Goal: Navigation & Orientation: Find specific page/section

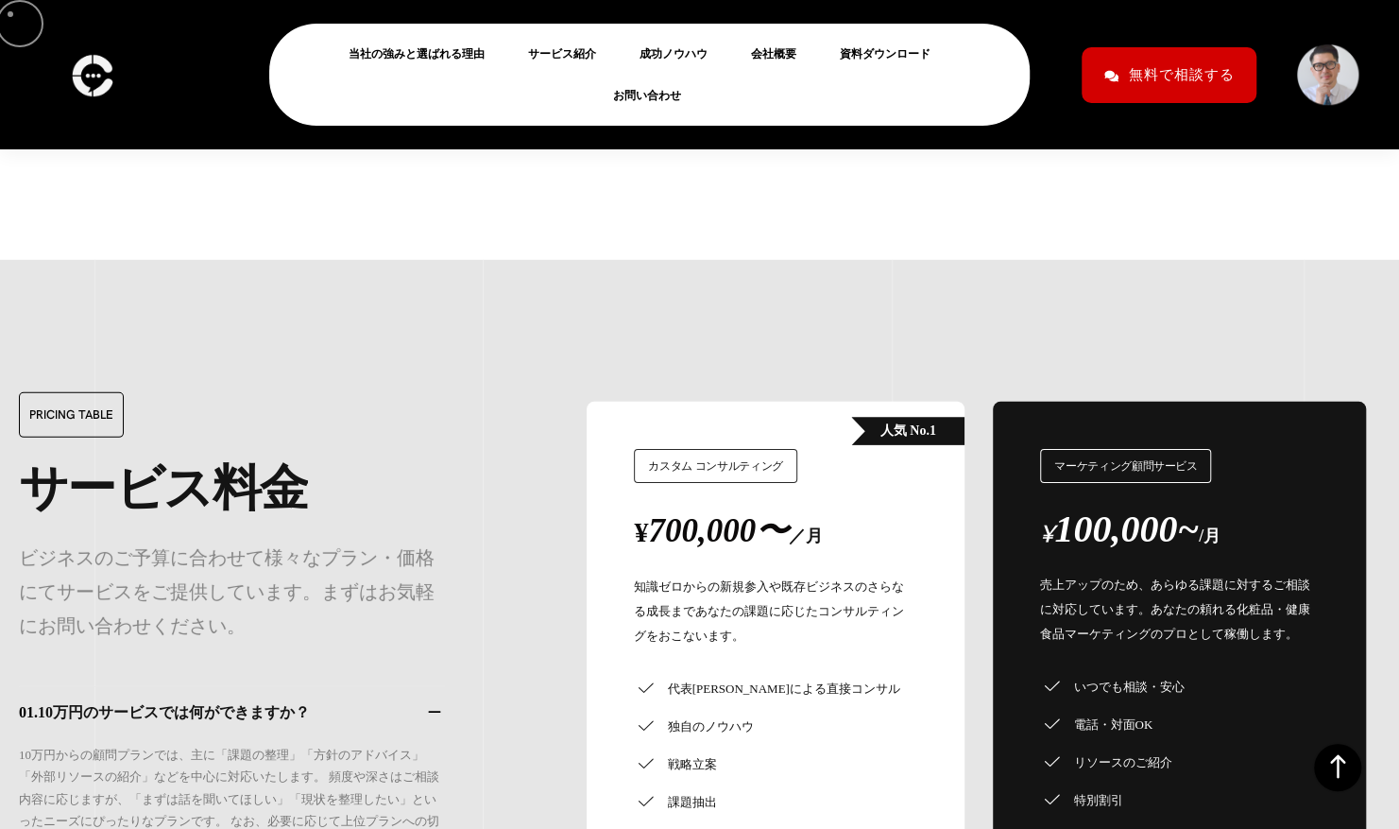
scroll to position [15770, 0]
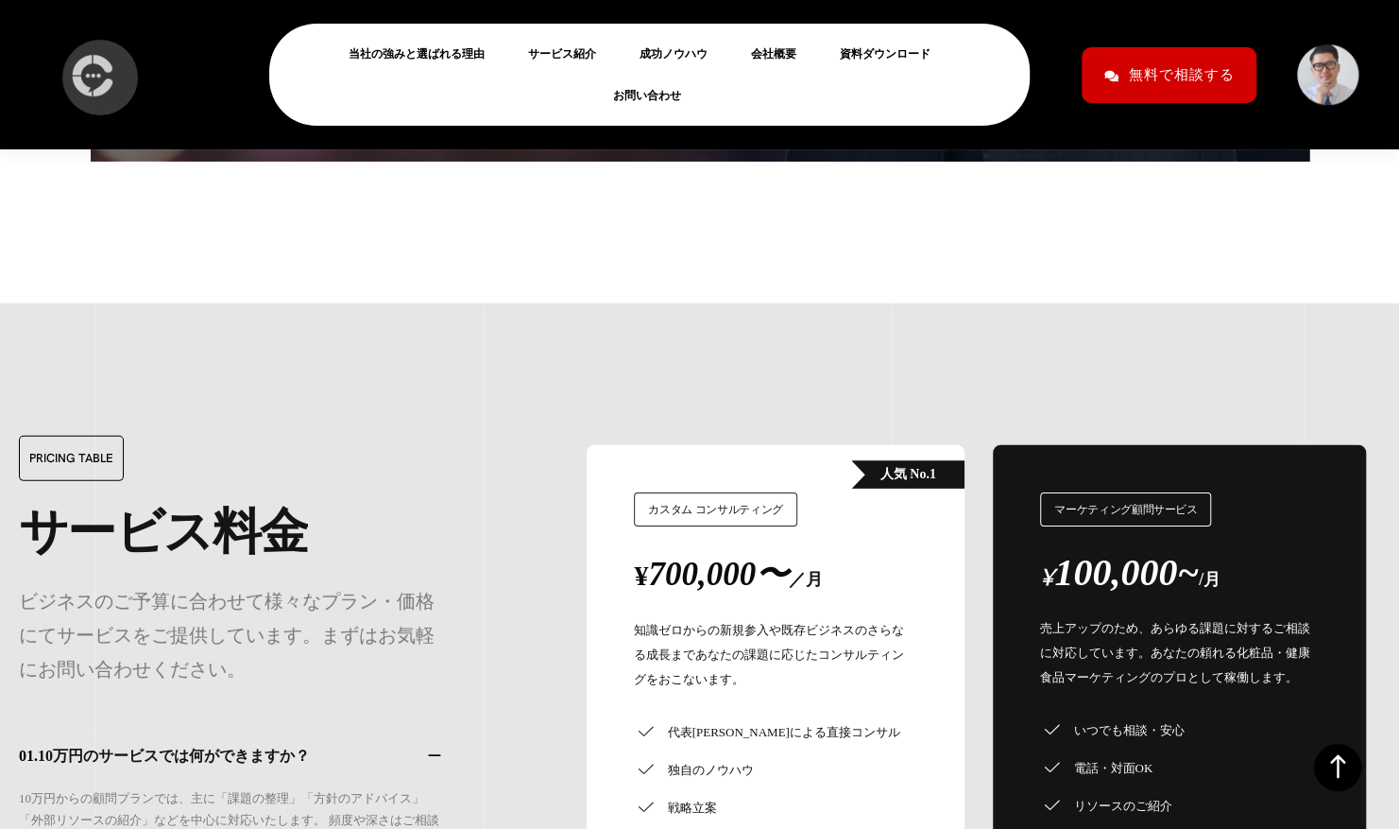
click at [93, 68] on img at bounding box center [92, 75] width 52 height 56
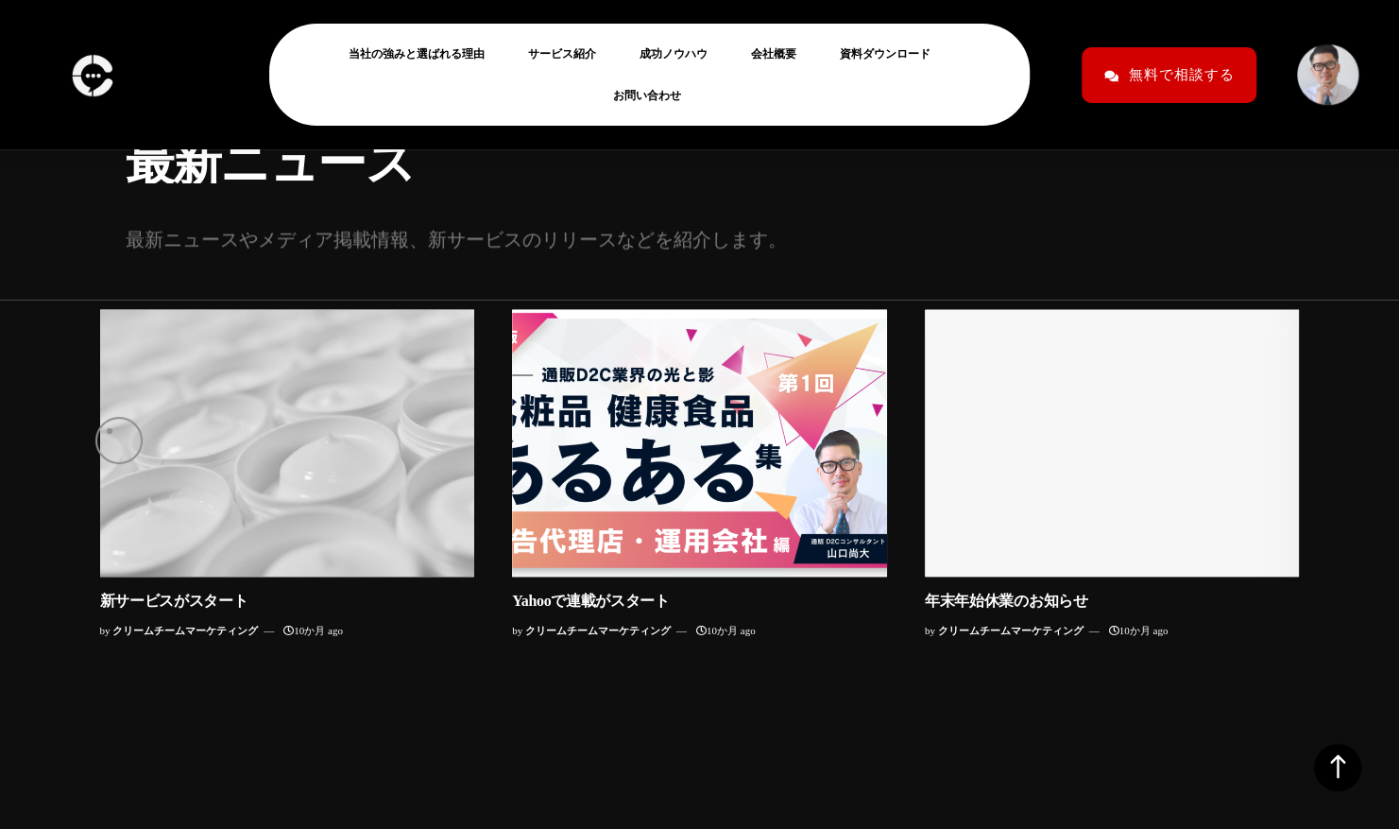
scroll to position [18532, 0]
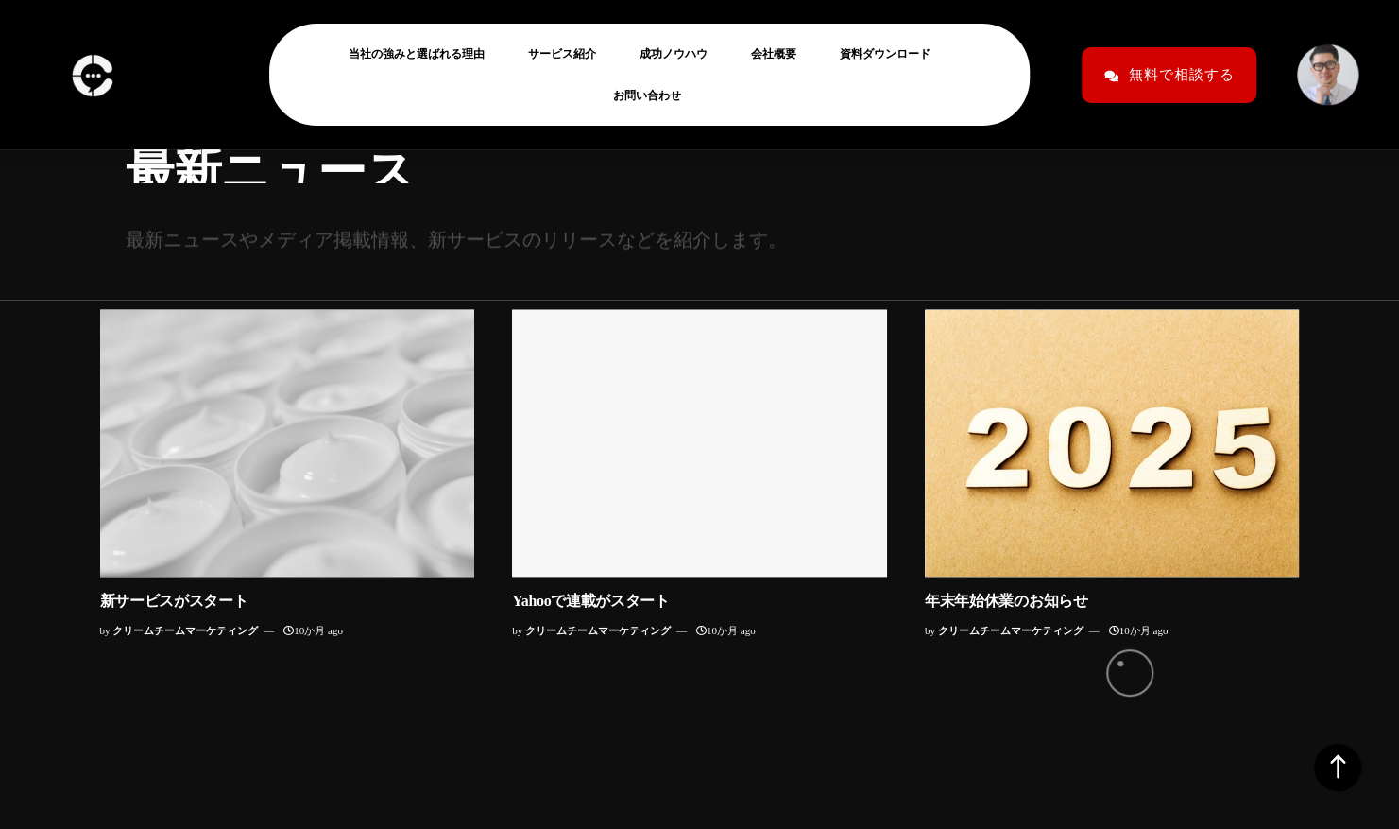
scroll to position [18507, 0]
